Goal: Information Seeking & Learning: Understand process/instructions

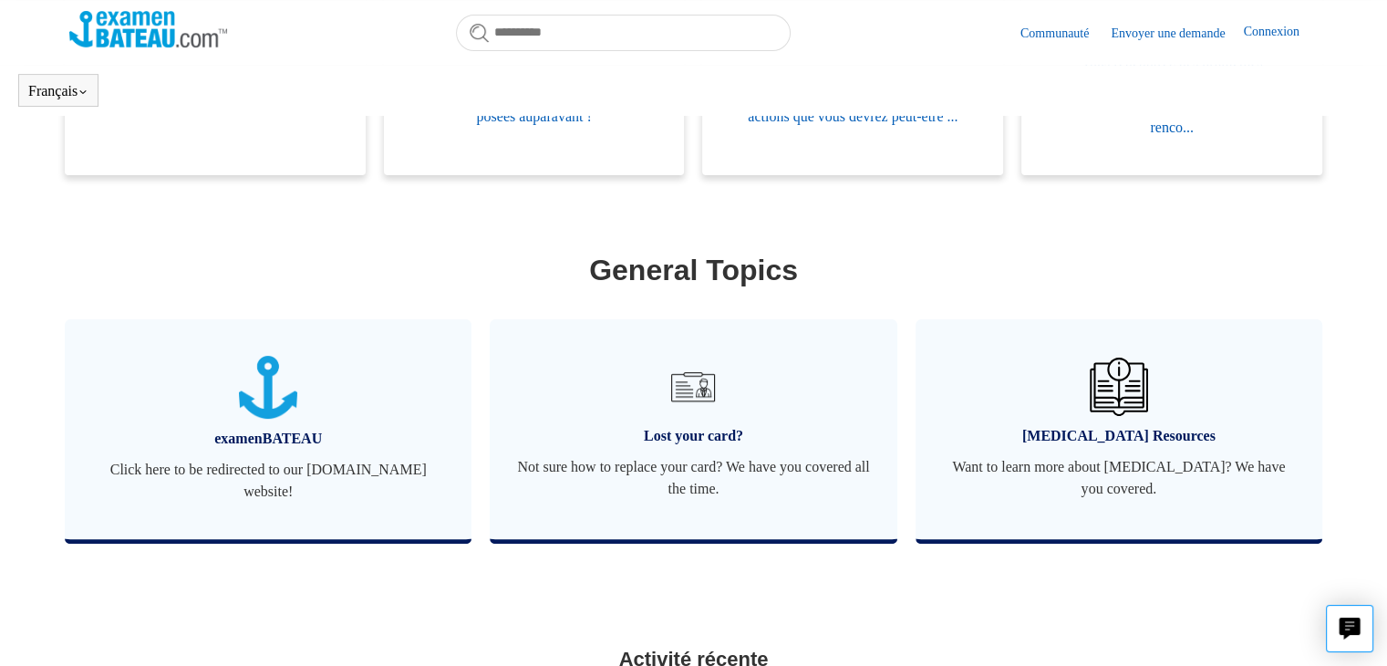
scroll to position [503, 0]
click at [690, 422] on link "Lost your card? Not sure how to replace your card? We have you covered all the …" at bounding box center [693, 427] width 407 height 220
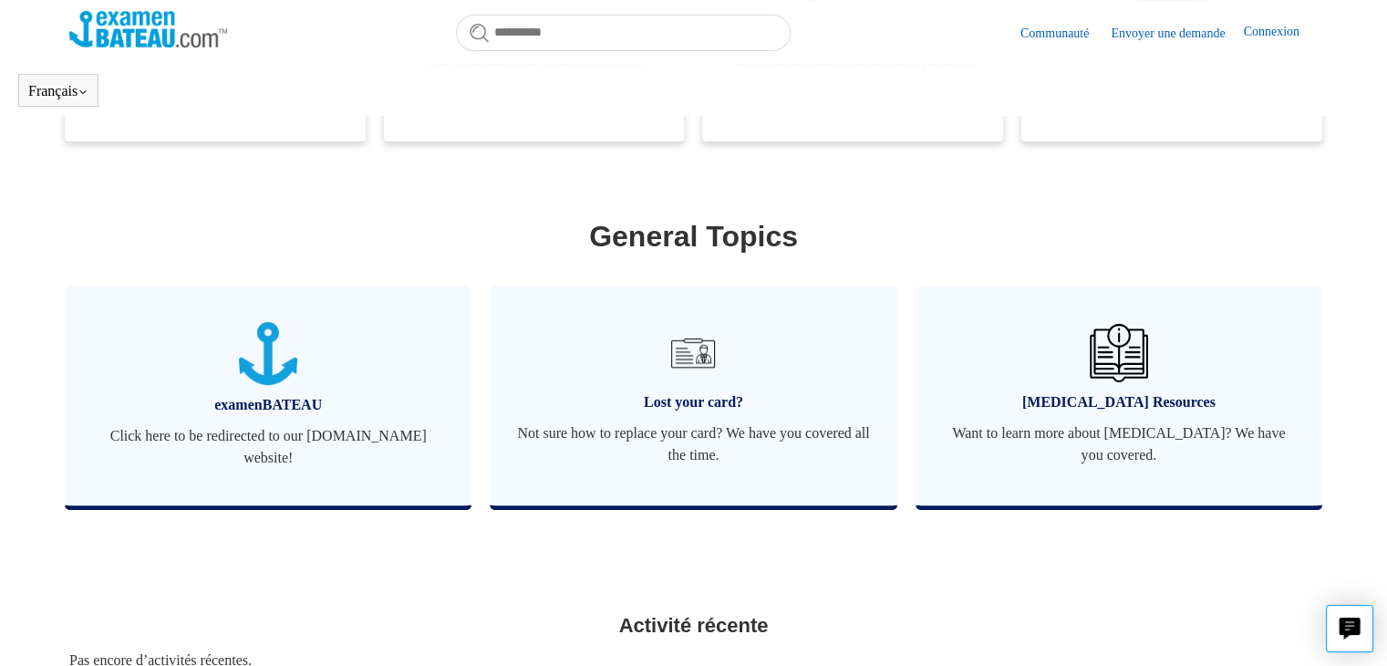
scroll to position [531, 0]
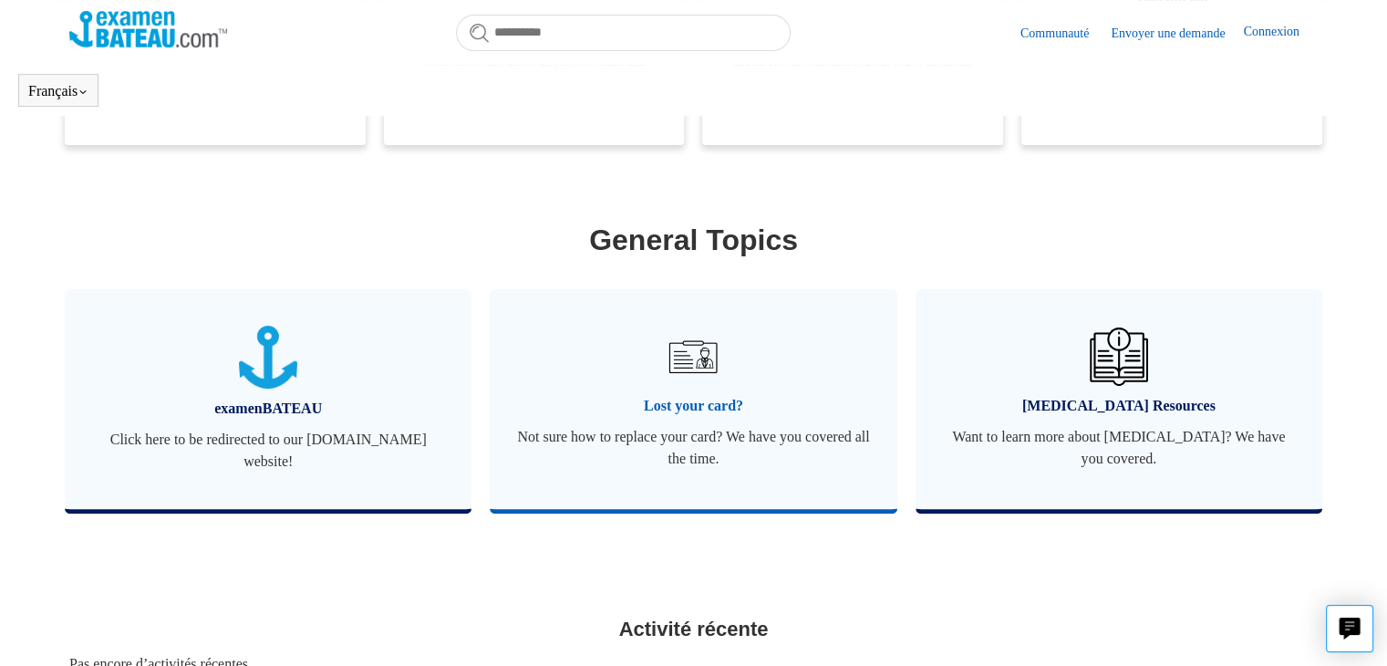
click at [700, 384] on img at bounding box center [693, 357] width 64 height 64
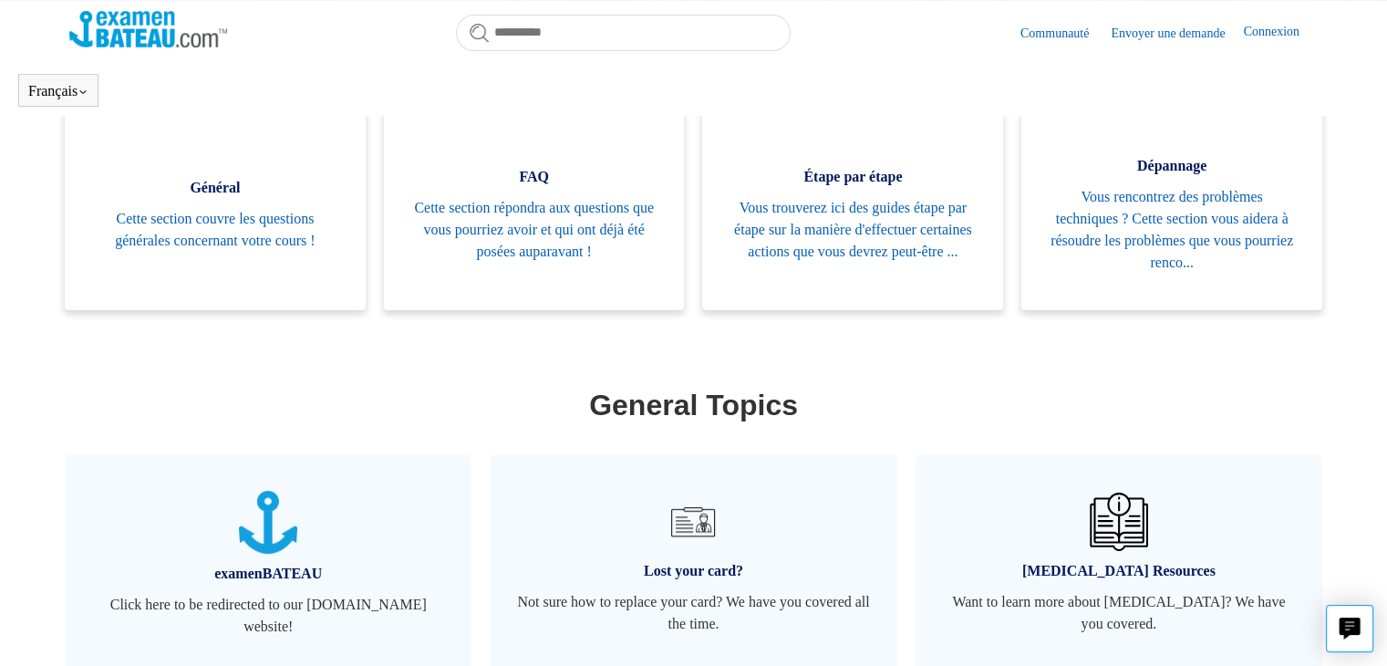
scroll to position [376, 0]
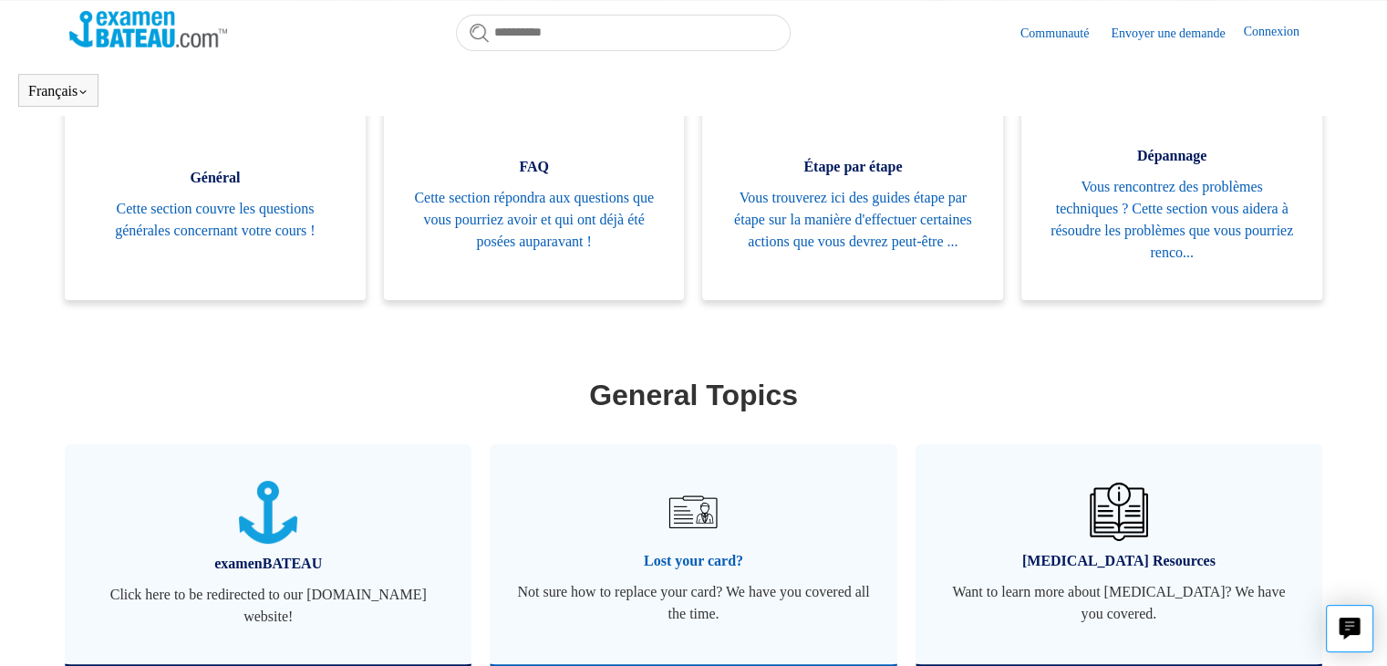
click at [694, 554] on span "Lost your card?" at bounding box center [693, 561] width 352 height 22
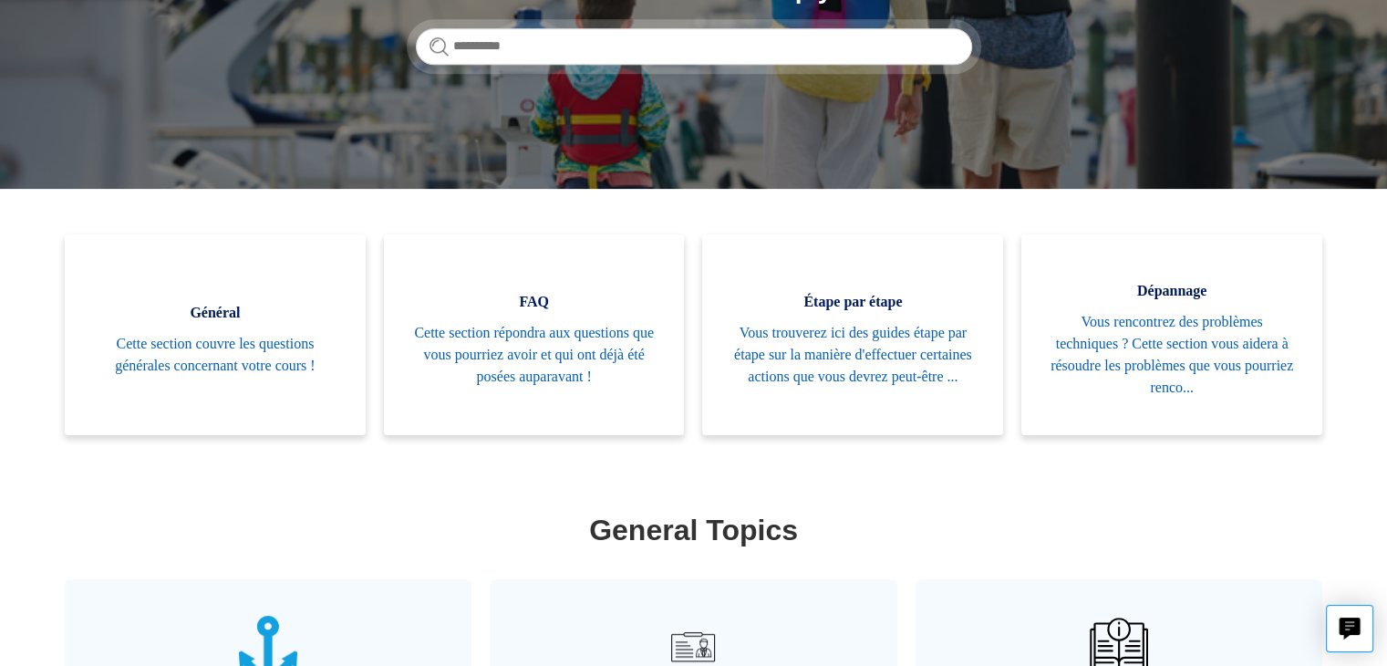
scroll to position [303, 0]
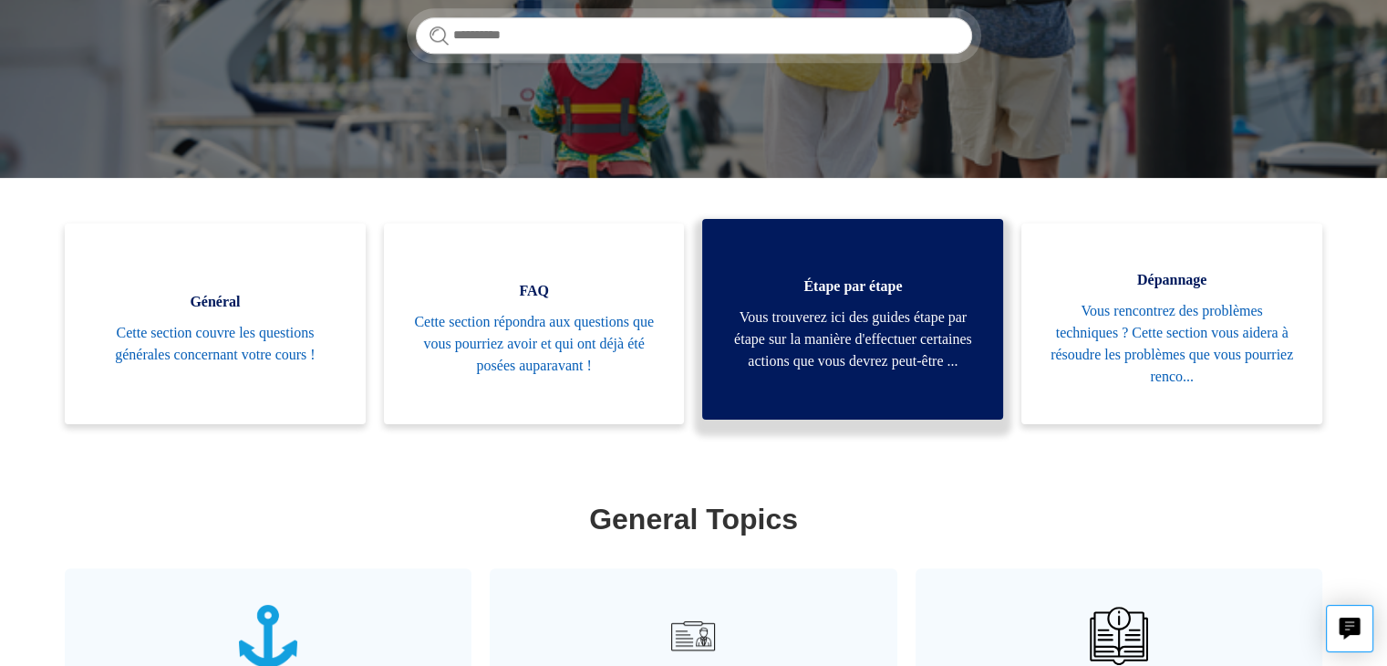
click at [845, 329] on span "Vous trouverez ici des guides étape par étape sur la manière d'effectuer certai…" at bounding box center [853, 339] width 246 height 66
